Goal: Information Seeking & Learning: Compare options

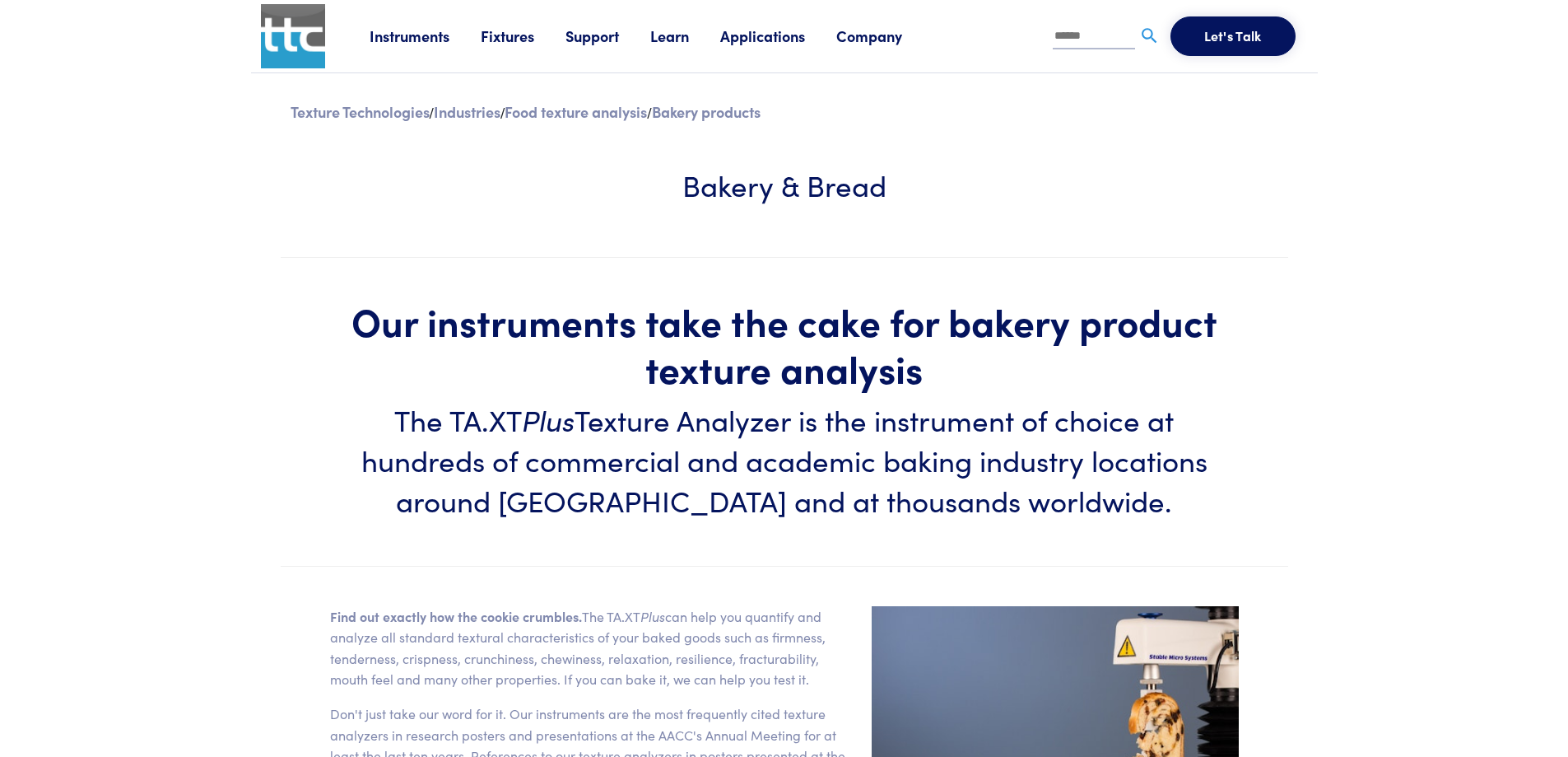
click at [418, 40] on link "Instruments" at bounding box center [425, 36] width 111 height 21
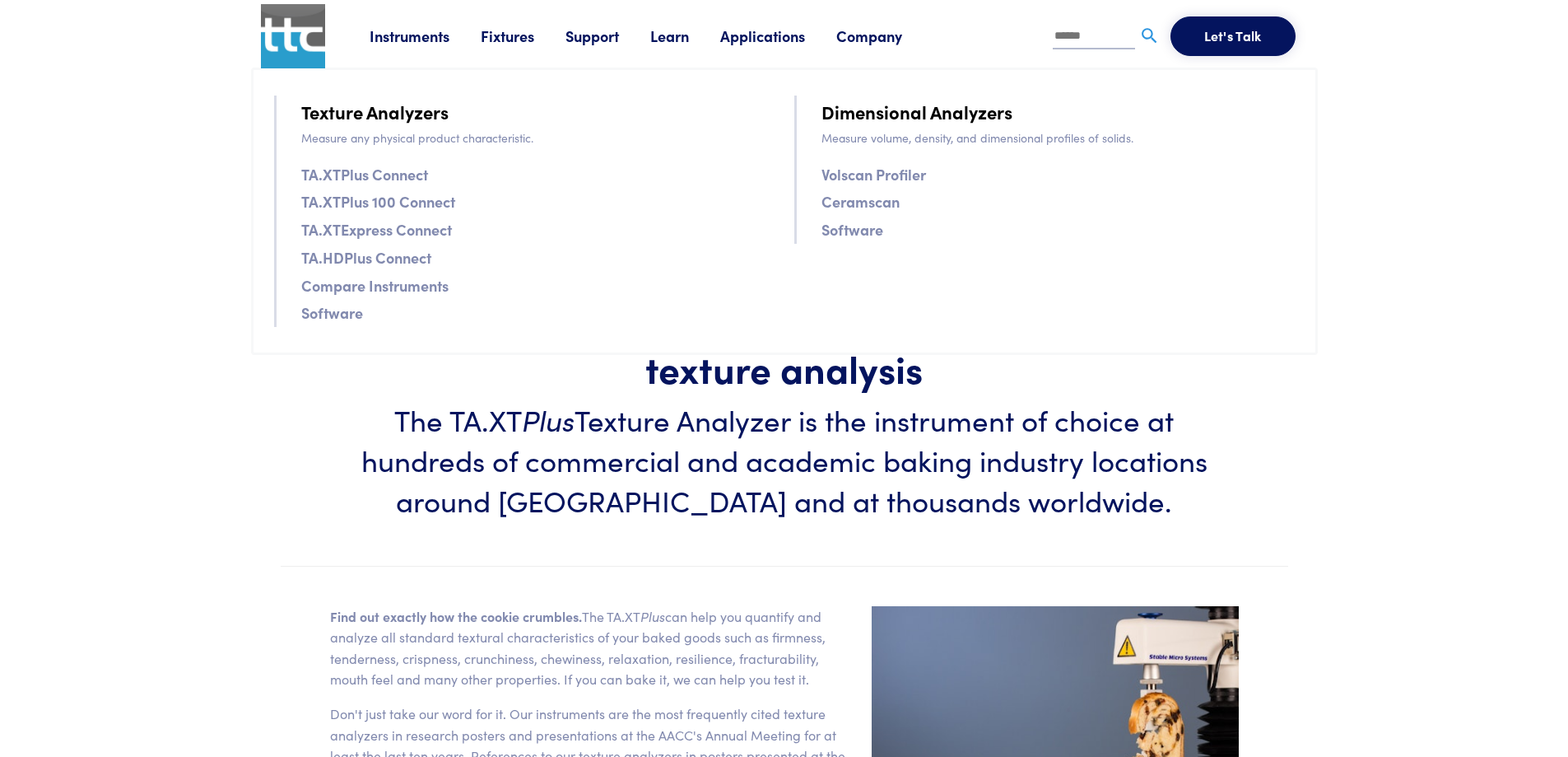
click at [388, 181] on link "TA.XTPlus Connect" at bounding box center [365, 174] width 126 height 24
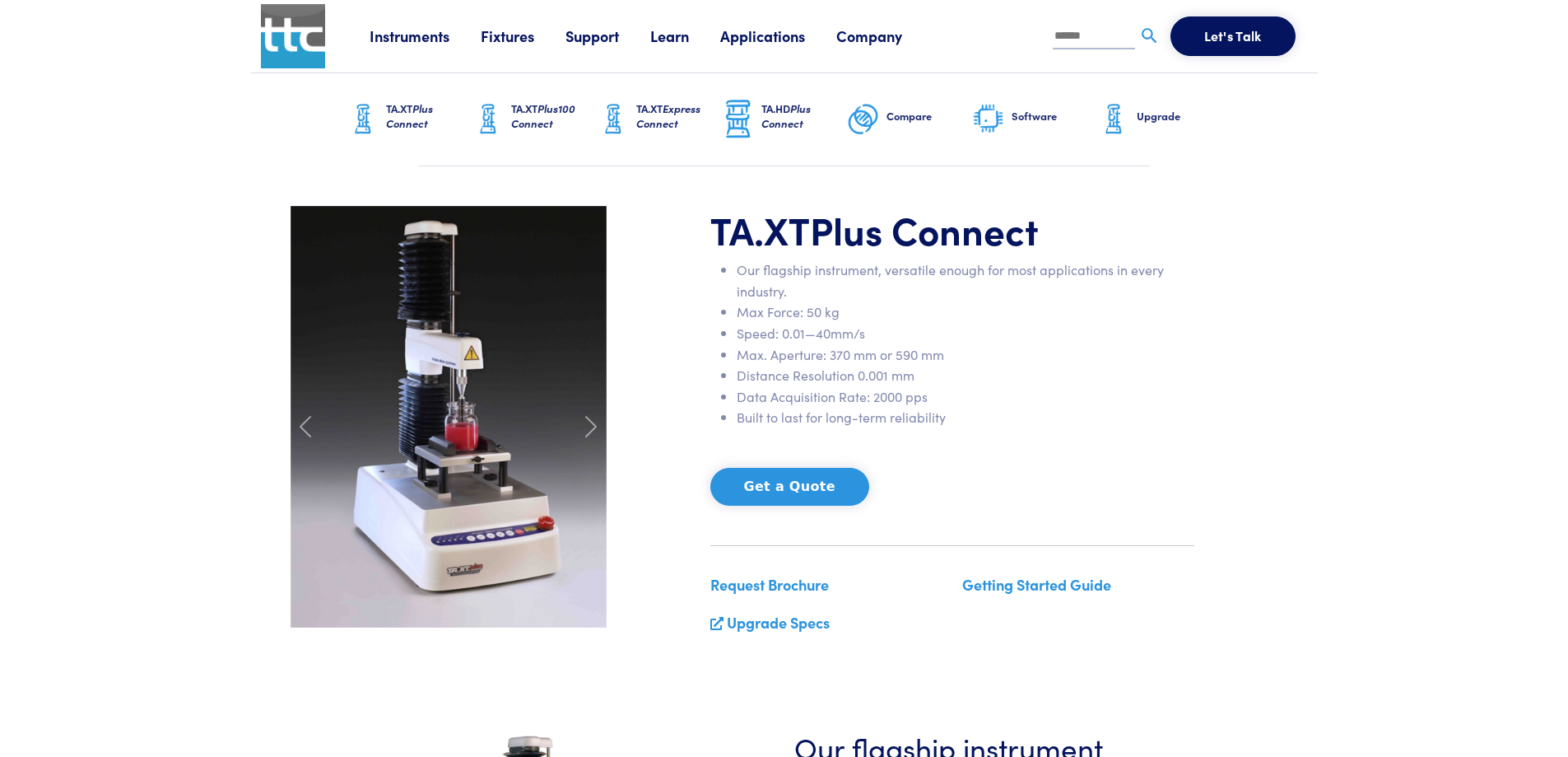
click at [402, 41] on link "Instruments" at bounding box center [425, 36] width 111 height 21
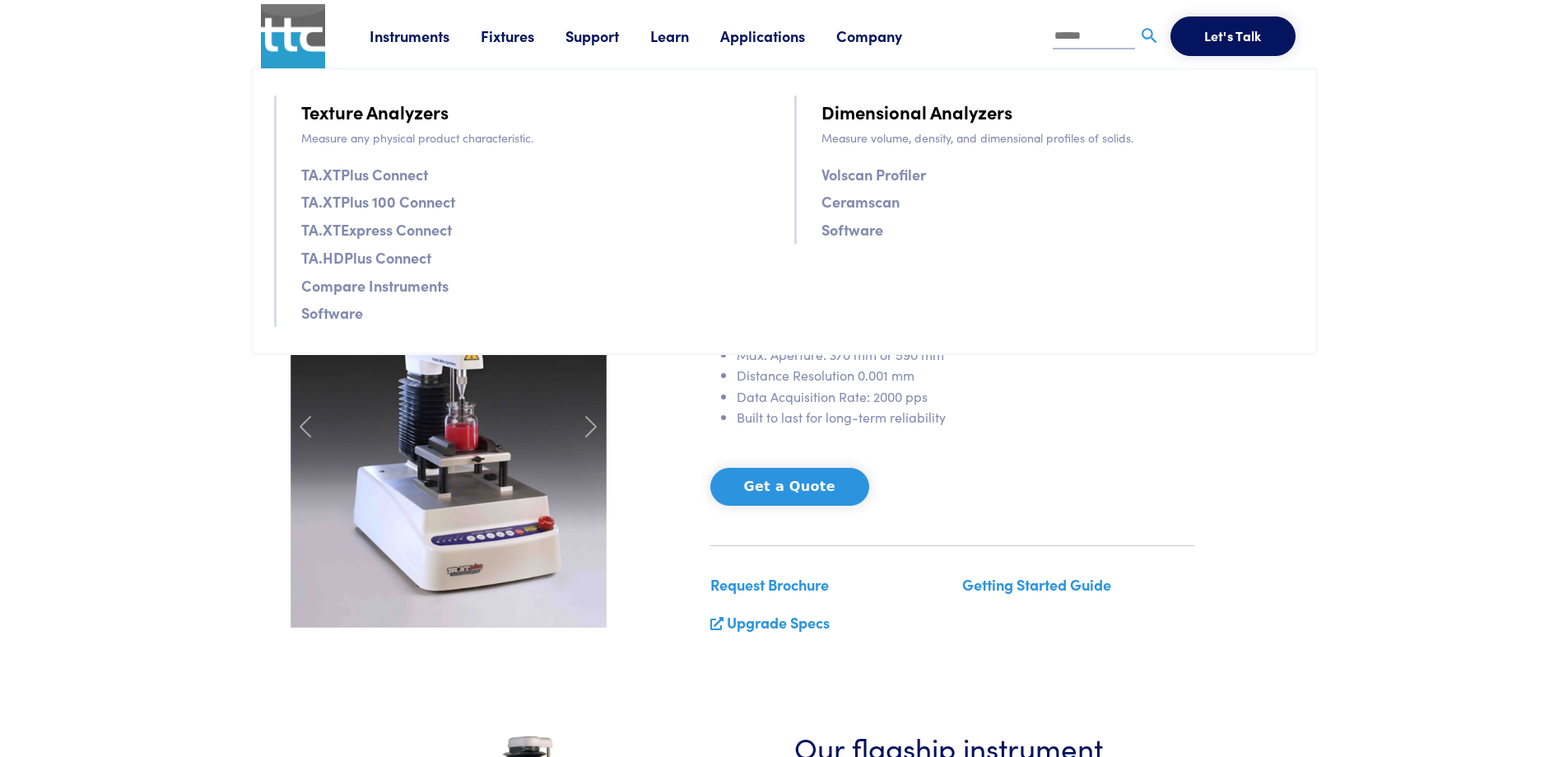
click at [422, 195] on link "TA.XTPlus 100 Connect" at bounding box center [378, 202] width 154 height 24
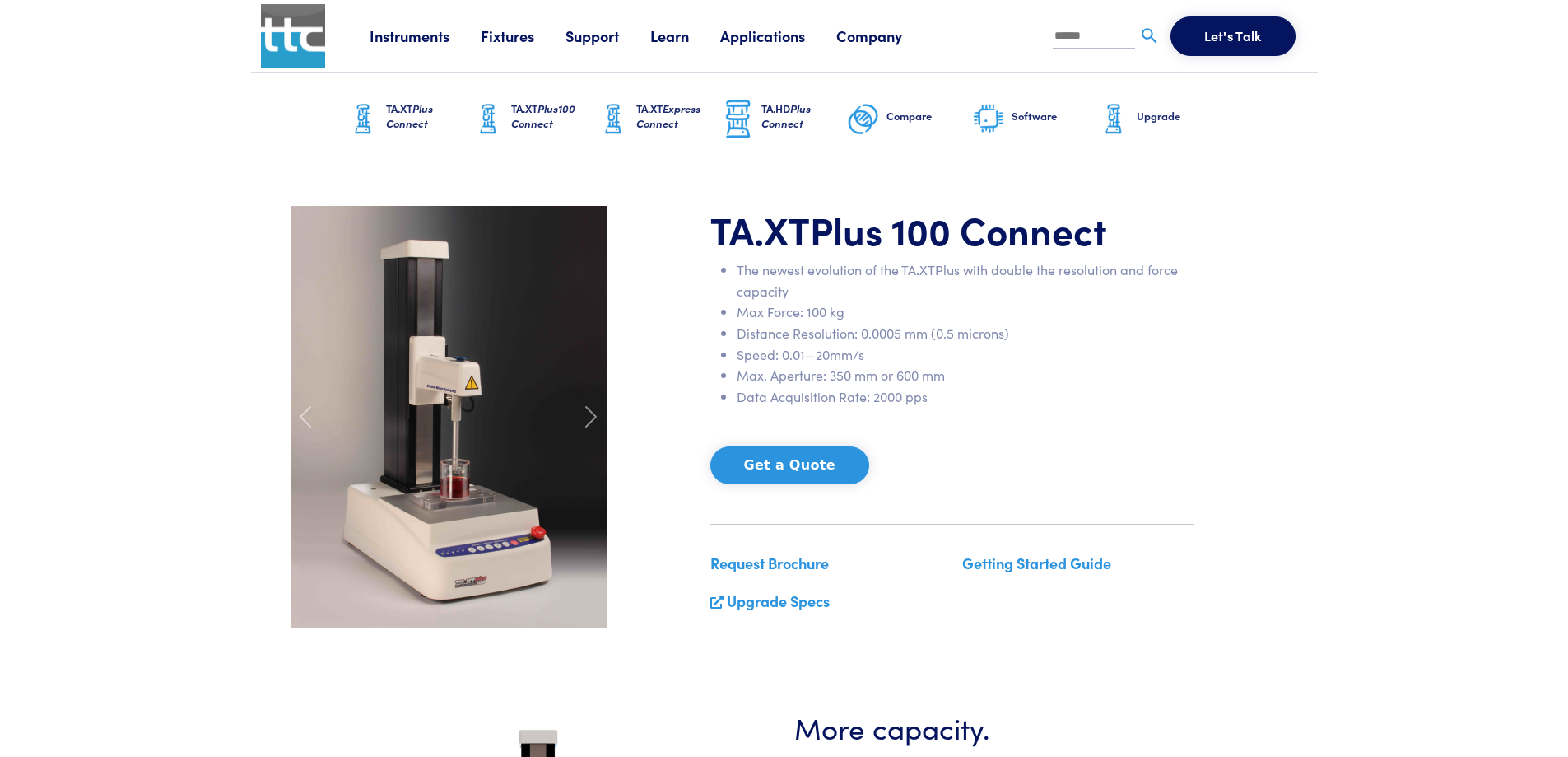
click at [416, 38] on link "Instruments" at bounding box center [425, 36] width 111 height 21
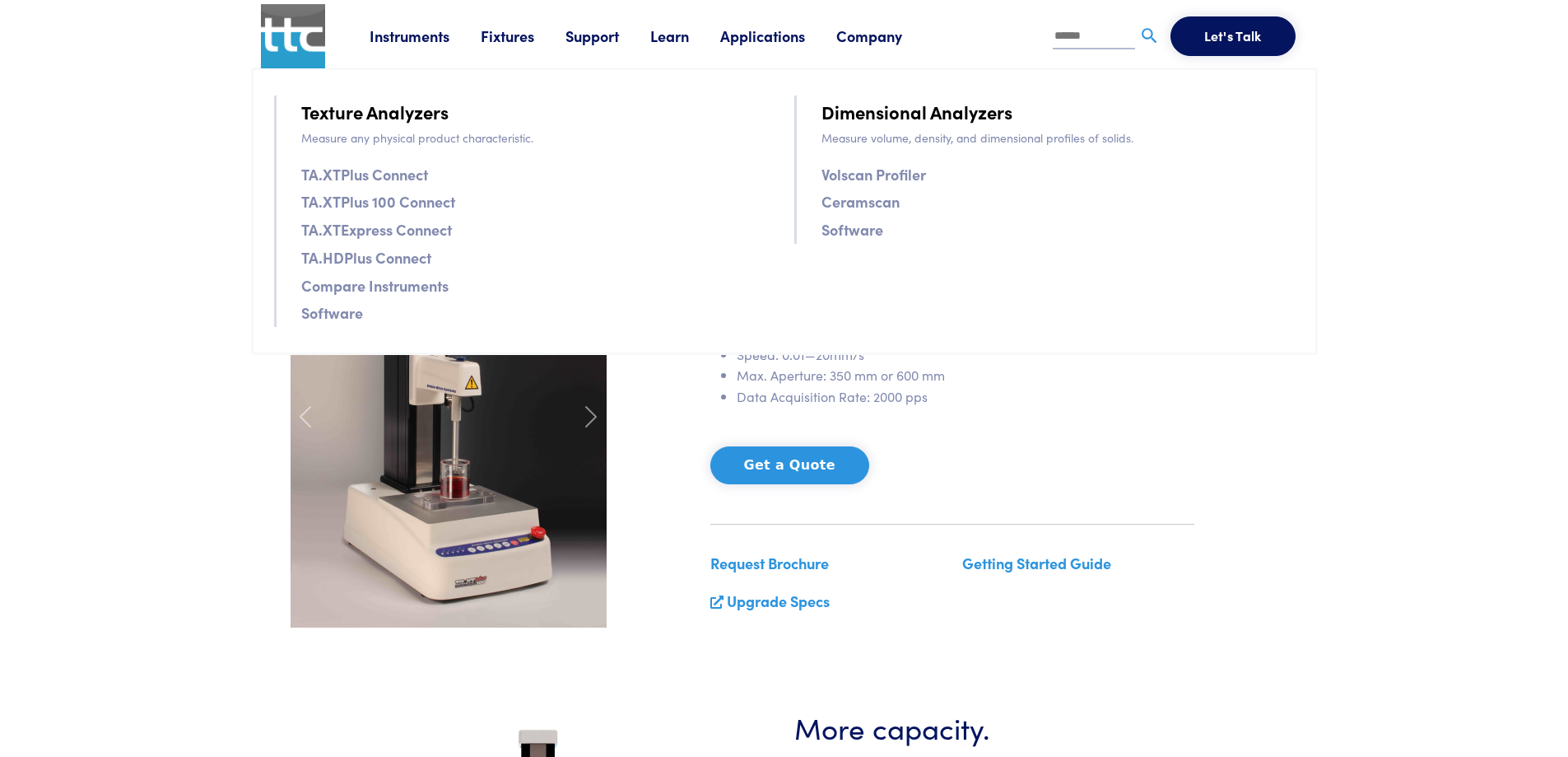
click at [419, 226] on link "TA.XTExpress Connect" at bounding box center [377, 229] width 150 height 24
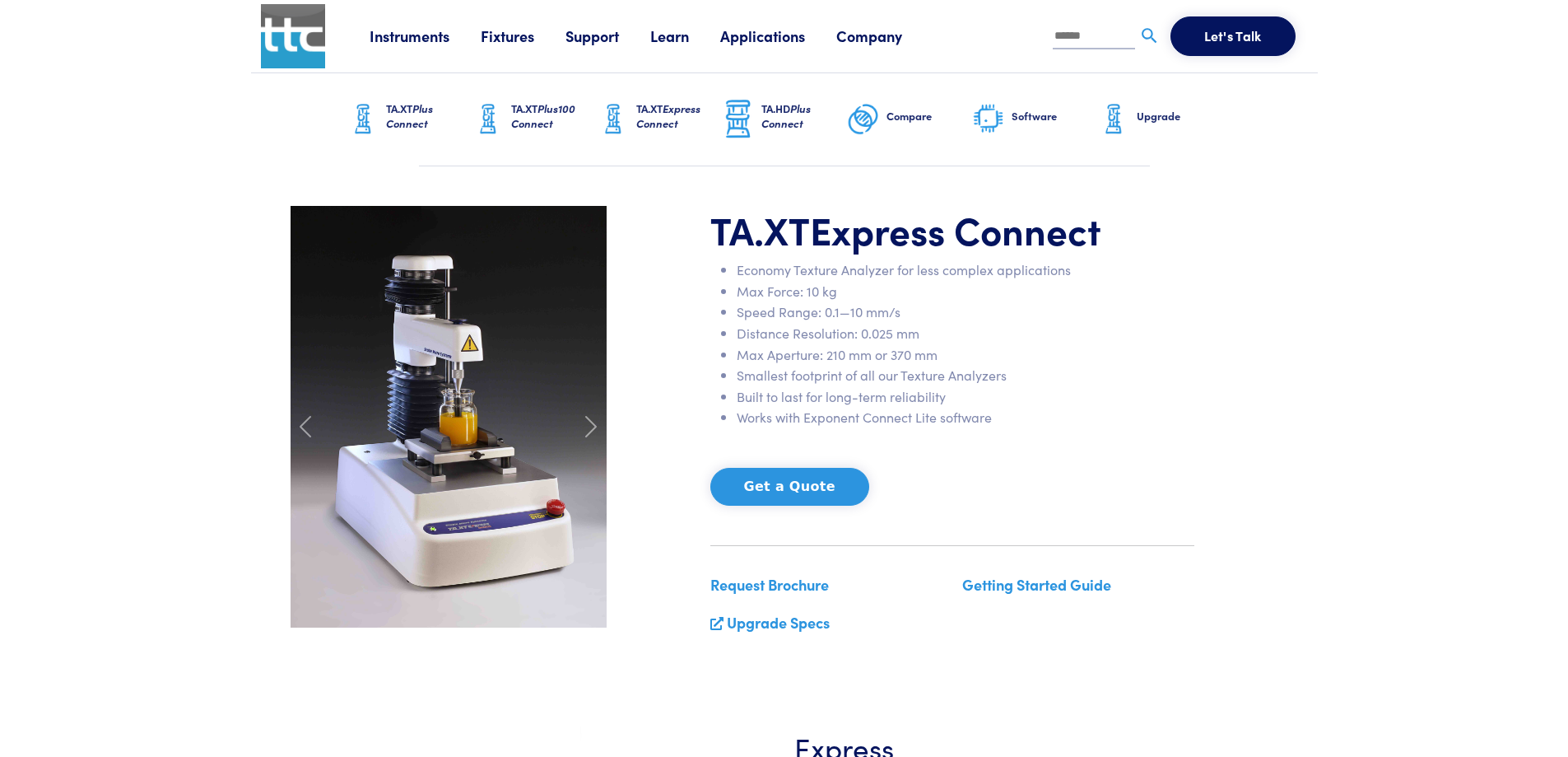
click at [429, 38] on link "Instruments" at bounding box center [425, 36] width 111 height 21
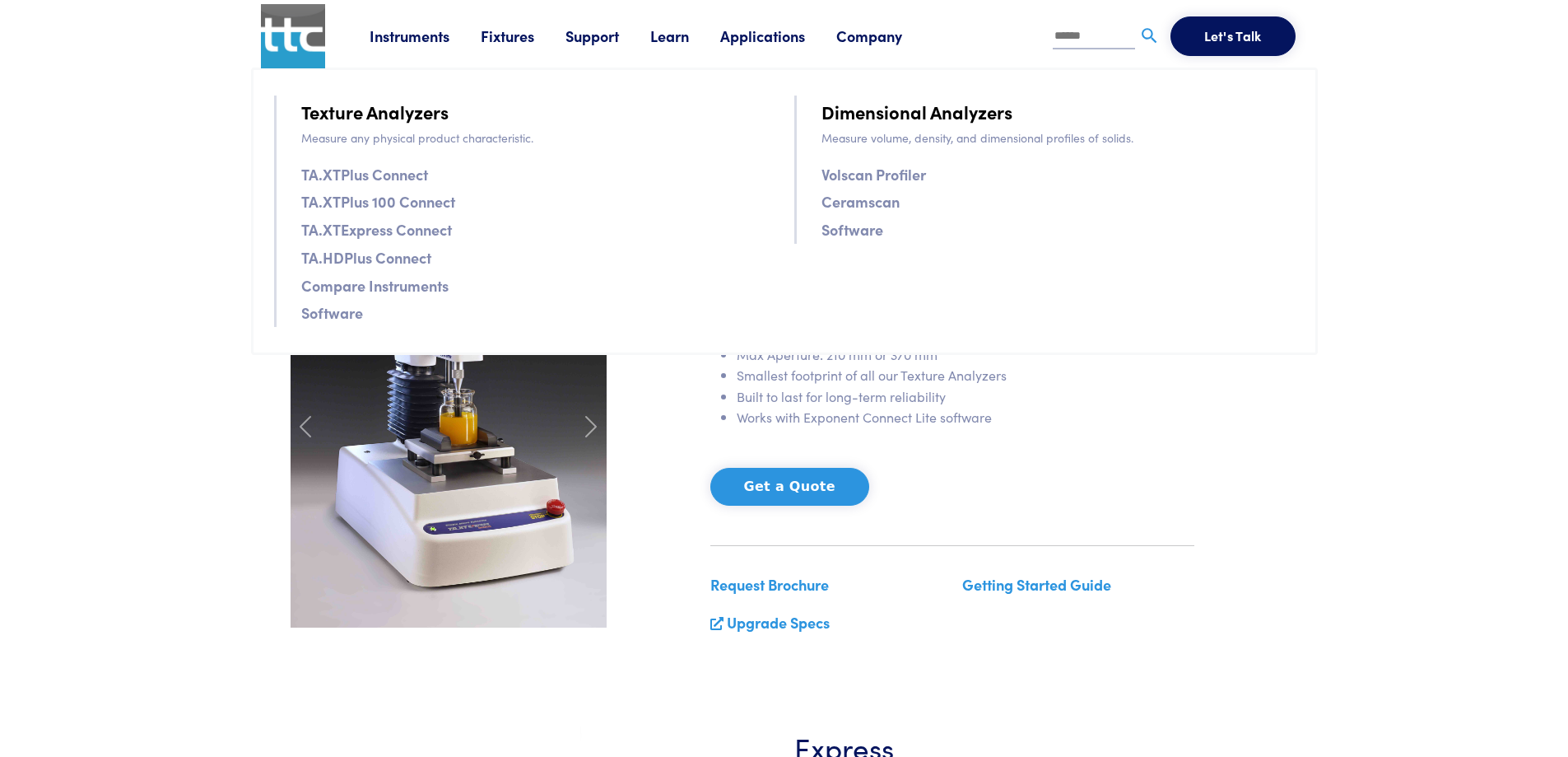
click at [382, 284] on link "Compare Instruments" at bounding box center [375, 285] width 147 height 24
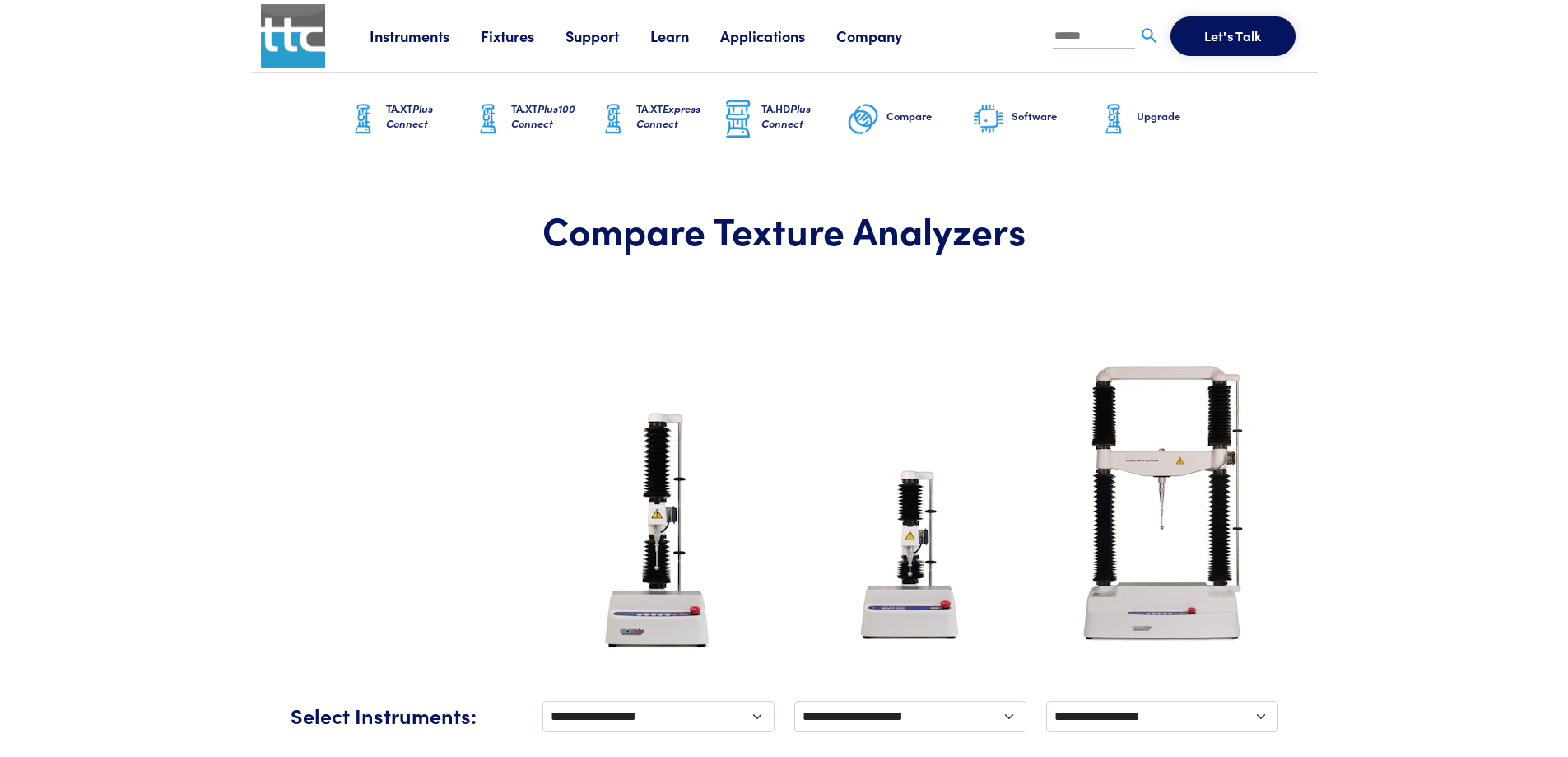
click at [670, 526] on img at bounding box center [658, 533] width 154 height 267
click at [410, 38] on link "Instruments" at bounding box center [425, 36] width 111 height 21
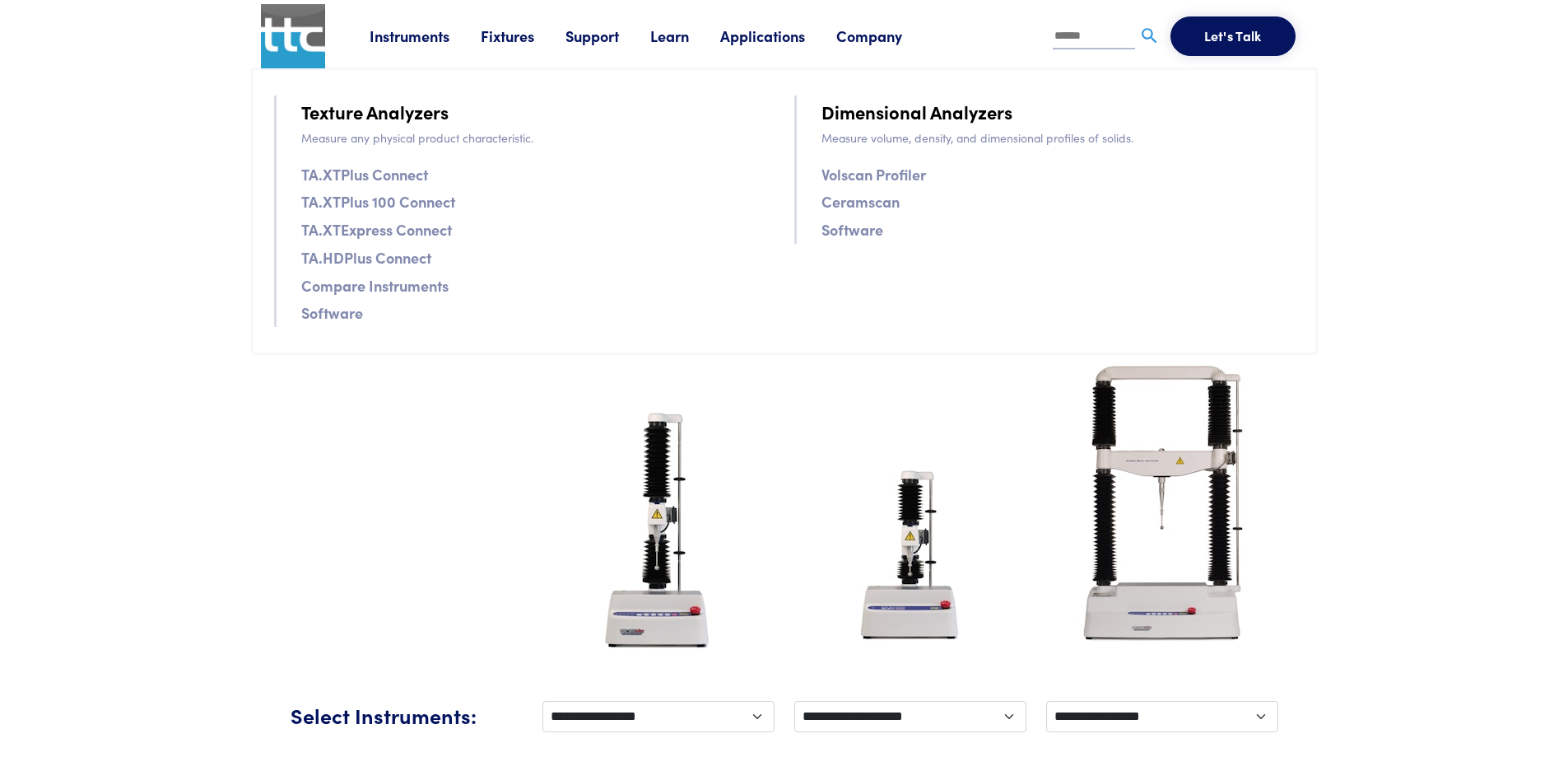
click at [391, 174] on link "TA.XTPlus Connect" at bounding box center [365, 174] width 126 height 24
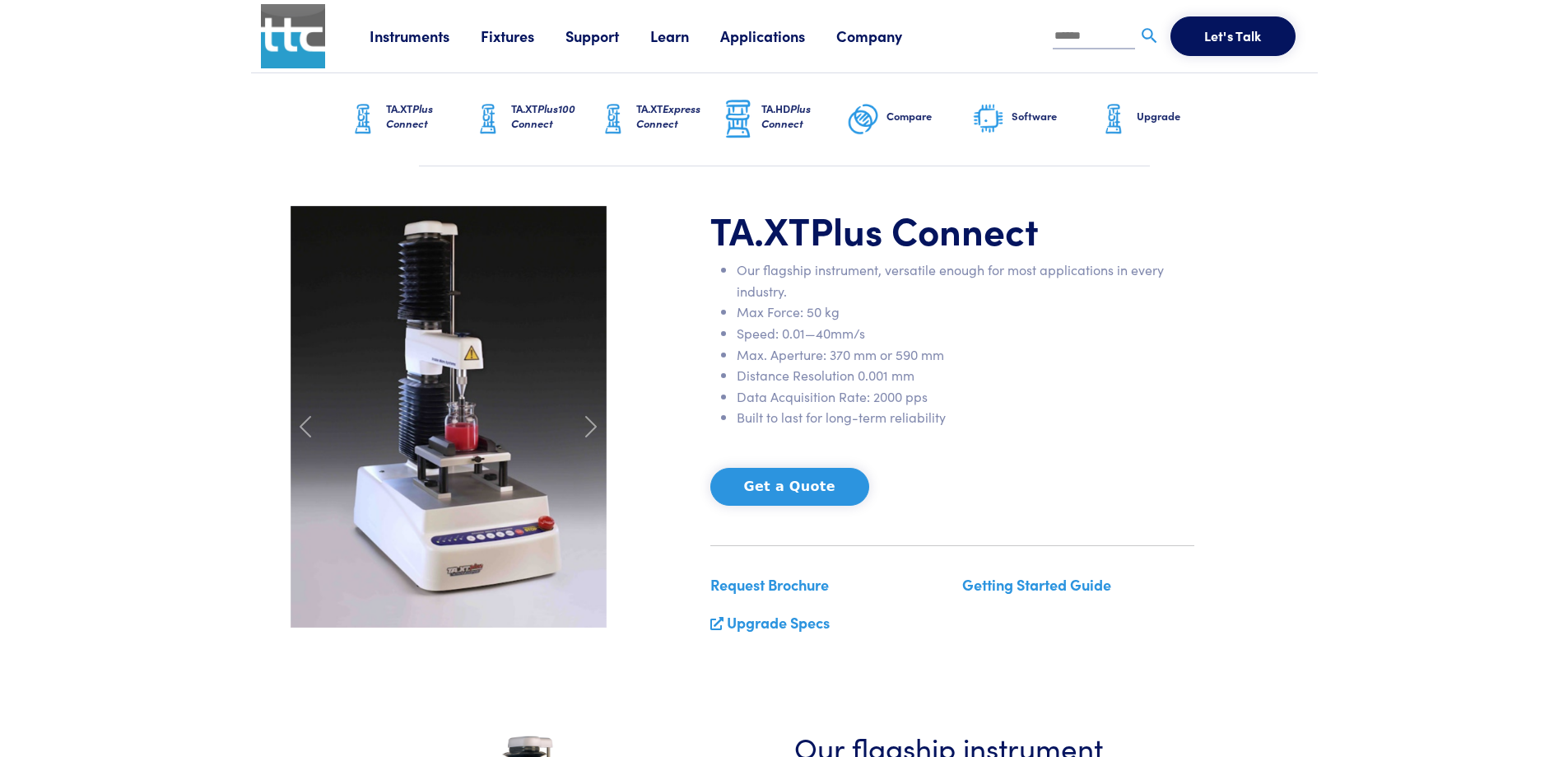
click at [1130, 122] on link "Upgrade" at bounding box center [1159, 120] width 125 height 92
